Goal: Task Accomplishment & Management: Manage account settings

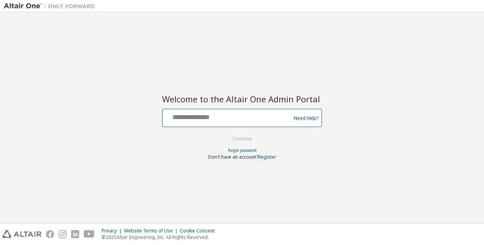
click at [185, 117] on input "text" at bounding box center [227, 116] width 124 height 11
type input "**********"
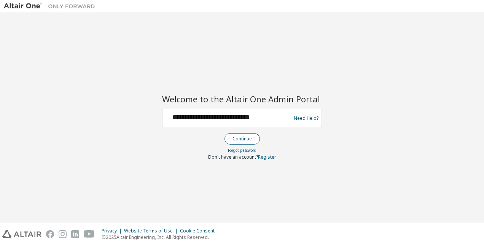
click at [245, 141] on button "Continue" at bounding box center [241, 138] width 35 height 11
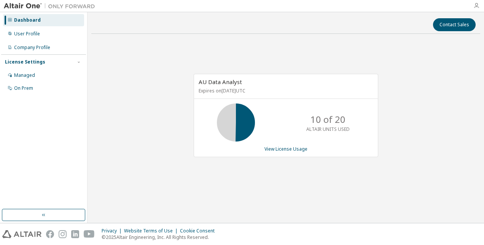
click at [476, 4] on icon "button" at bounding box center [476, 6] width 6 height 6
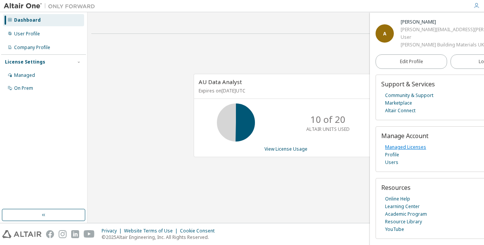
click at [424, 148] on link "Managed Licenses" at bounding box center [405, 147] width 41 height 8
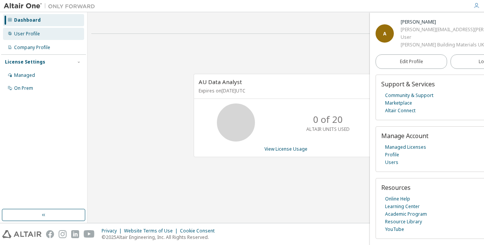
click at [29, 34] on div "User Profile" at bounding box center [27, 34] width 26 height 6
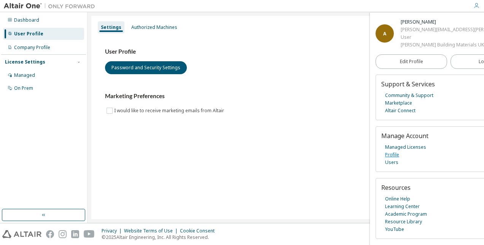
click at [392, 155] on link "Profile" at bounding box center [392, 155] width 14 height 8
click at [12, 35] on div "User Profile" at bounding box center [43, 34] width 81 height 12
click at [393, 147] on link "Managed Licenses" at bounding box center [405, 147] width 41 height 8
click at [398, 199] on link "Online Help" at bounding box center [397, 199] width 25 height 8
click at [161, 26] on div "Authorized Machines" at bounding box center [154, 27] width 46 height 6
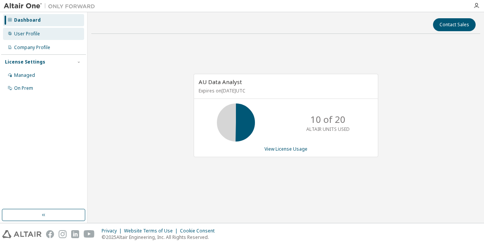
click at [36, 37] on div "User Profile" at bounding box center [27, 34] width 26 height 6
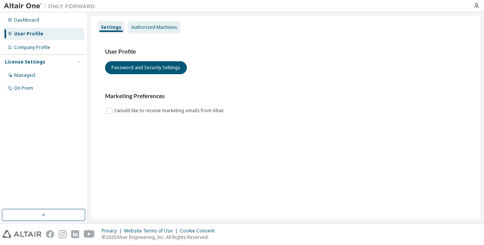
click at [161, 28] on div "Authorized Machines" at bounding box center [154, 27] width 46 height 6
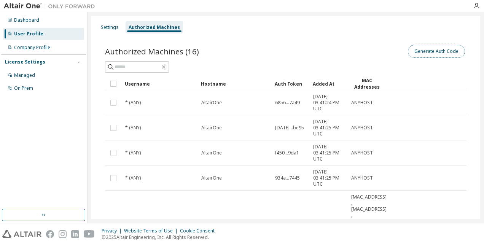
click at [432, 54] on button "Generate Auth Code" at bounding box center [436, 51] width 57 height 13
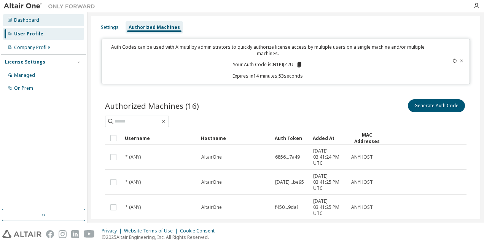
click at [34, 18] on div "Dashboard" at bounding box center [26, 20] width 25 height 6
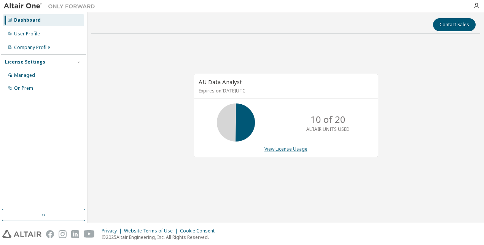
click at [292, 149] on link "View License Usage" at bounding box center [285, 149] width 43 height 6
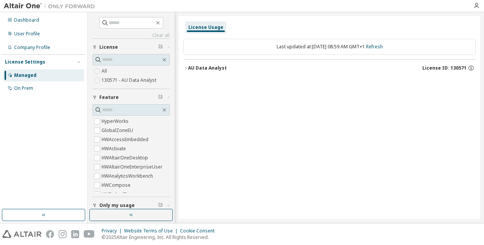
scroll to position [38, 0]
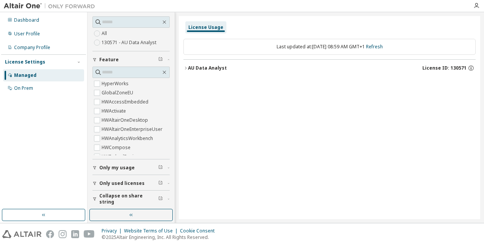
click at [205, 26] on div "License Usage" at bounding box center [205, 27] width 35 height 6
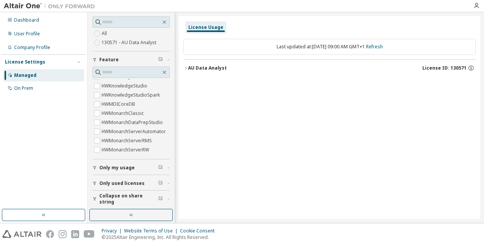
click at [200, 68] on div "AU Data Analyst" at bounding box center [207, 68] width 39 height 6
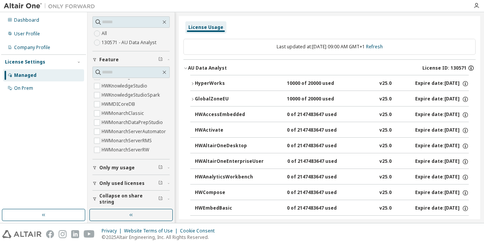
click at [468, 66] on icon "button" at bounding box center [471, 68] width 7 height 7
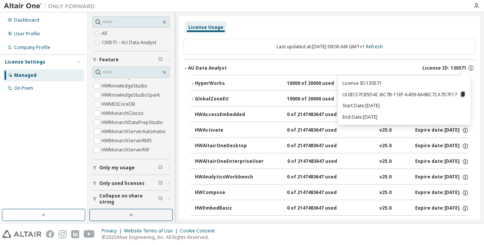
click at [186, 67] on icon "button" at bounding box center [185, 68] width 5 height 5
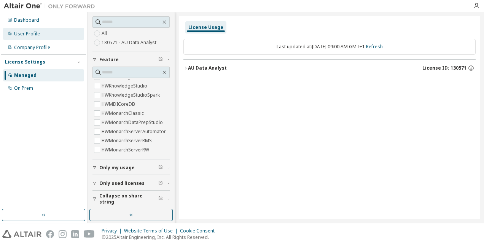
click at [32, 37] on div "User Profile" at bounding box center [27, 34] width 26 height 6
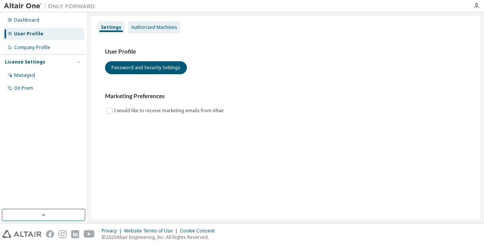
click at [138, 27] on div "Authorized Machines" at bounding box center [154, 27] width 46 height 6
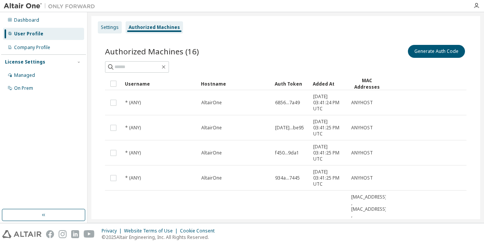
click at [107, 26] on div "Settings" at bounding box center [110, 27] width 18 height 6
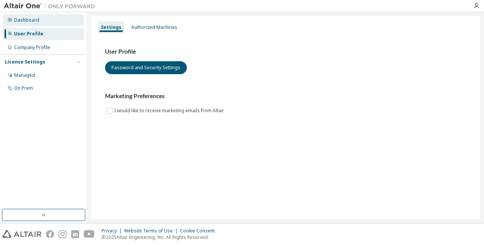
click at [21, 21] on div "Dashboard" at bounding box center [26, 20] width 25 height 6
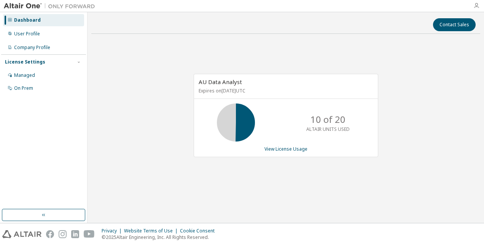
click at [477, 6] on icon "button" at bounding box center [476, 6] width 6 height 6
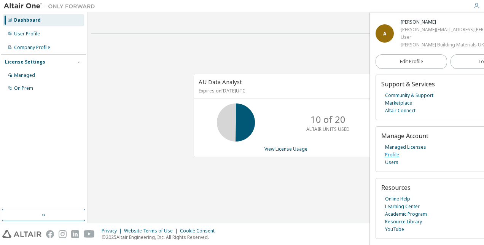
click at [398, 154] on link "Profile" at bounding box center [392, 155] width 14 height 8
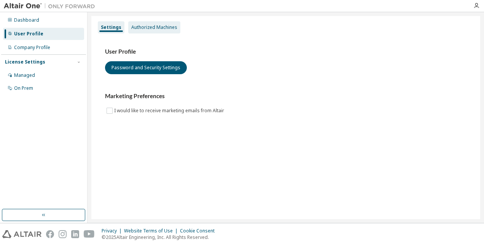
click at [141, 30] on div "Authorized Machines" at bounding box center [154, 27] width 46 height 6
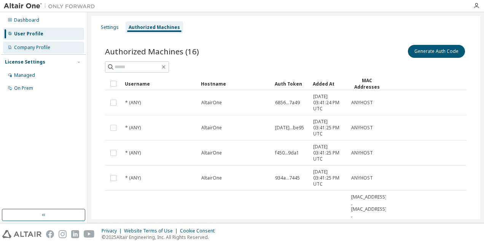
click at [24, 47] on div "Company Profile" at bounding box center [32, 48] width 36 height 6
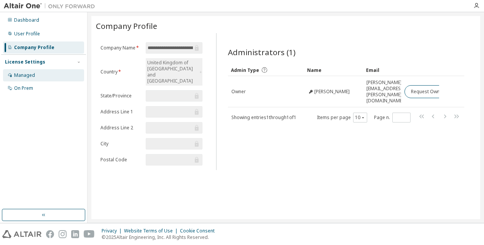
click at [28, 73] on div "Managed" at bounding box center [24, 75] width 21 height 6
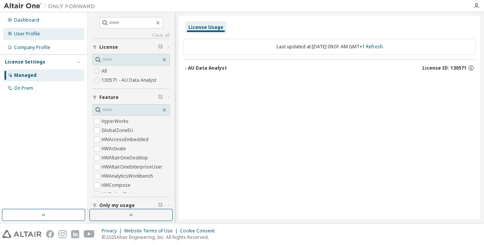
click at [25, 33] on div "User Profile" at bounding box center [27, 34] width 26 height 6
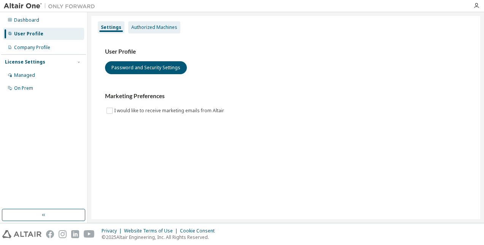
click at [149, 26] on div "Authorized Machines" at bounding box center [154, 27] width 46 height 6
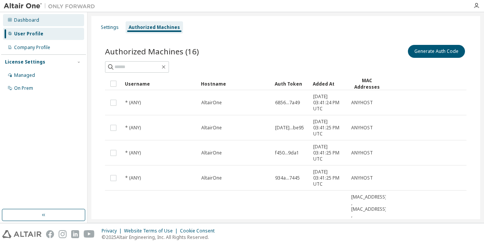
click at [25, 21] on div "Dashboard" at bounding box center [26, 20] width 25 height 6
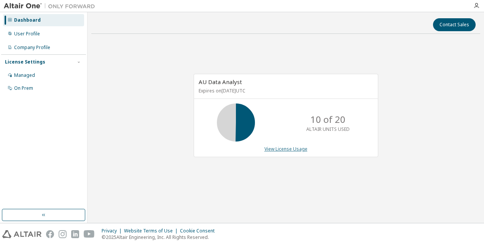
click at [277, 149] on link "View License Usage" at bounding box center [285, 149] width 43 height 6
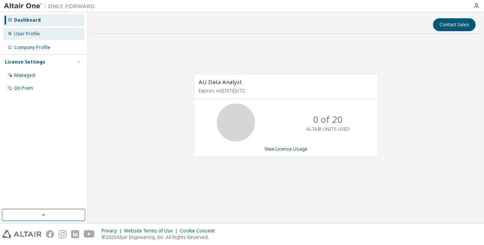
click at [33, 35] on div "User Profile" at bounding box center [27, 34] width 26 height 6
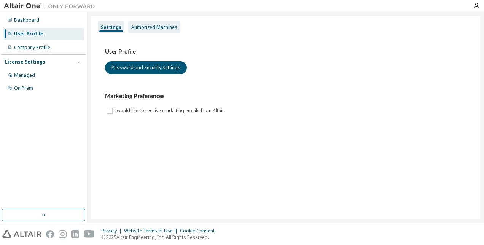
click at [159, 29] on div "Authorized Machines" at bounding box center [154, 27] width 46 height 6
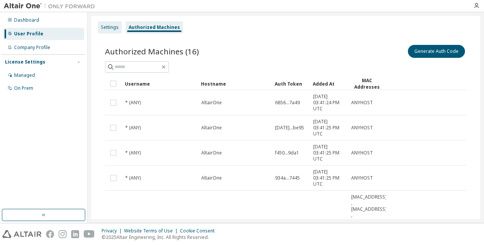
click at [103, 29] on div "Settings" at bounding box center [110, 27] width 18 height 6
